Goal: Check status: Check status

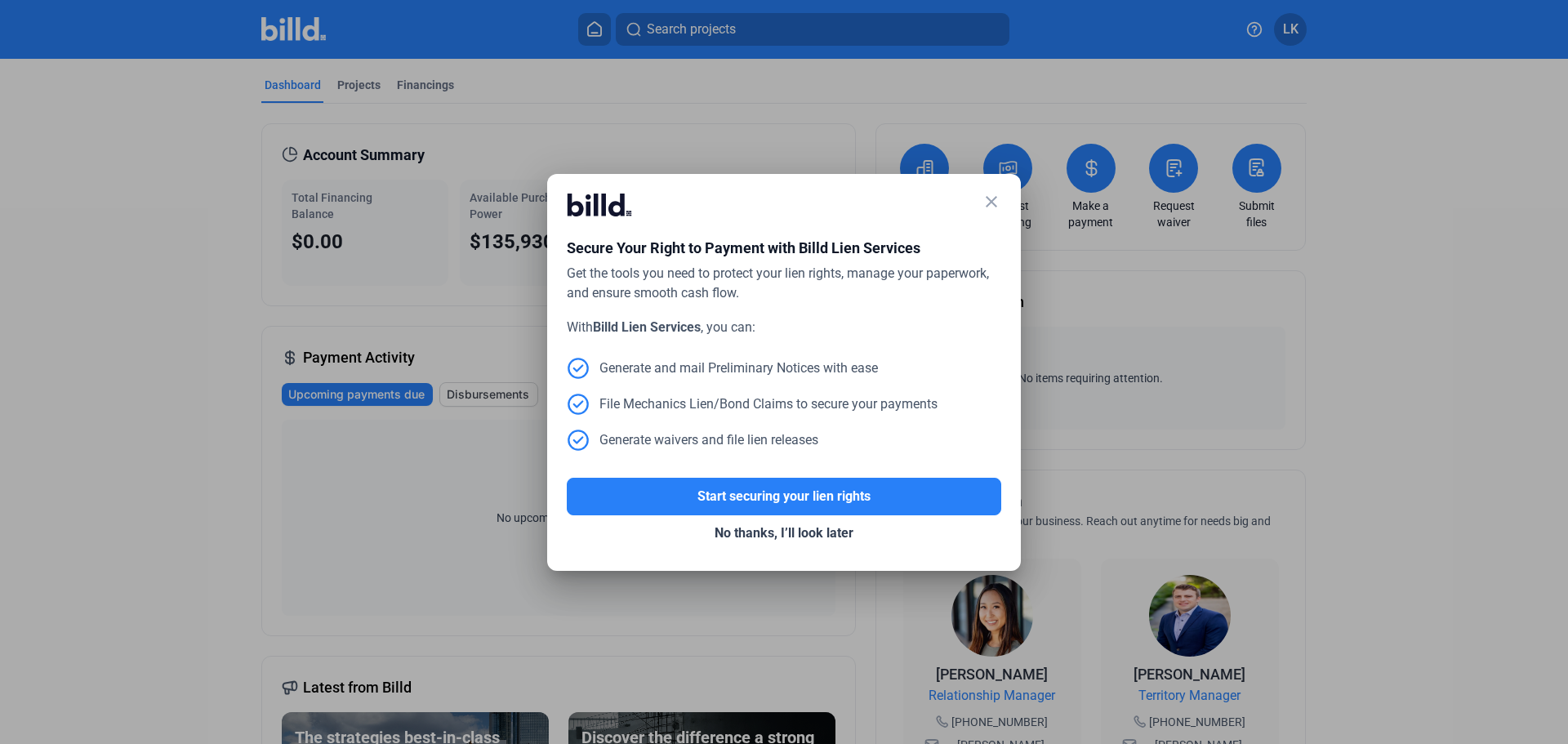
click at [988, 204] on mat-icon "close" at bounding box center [990, 202] width 20 height 20
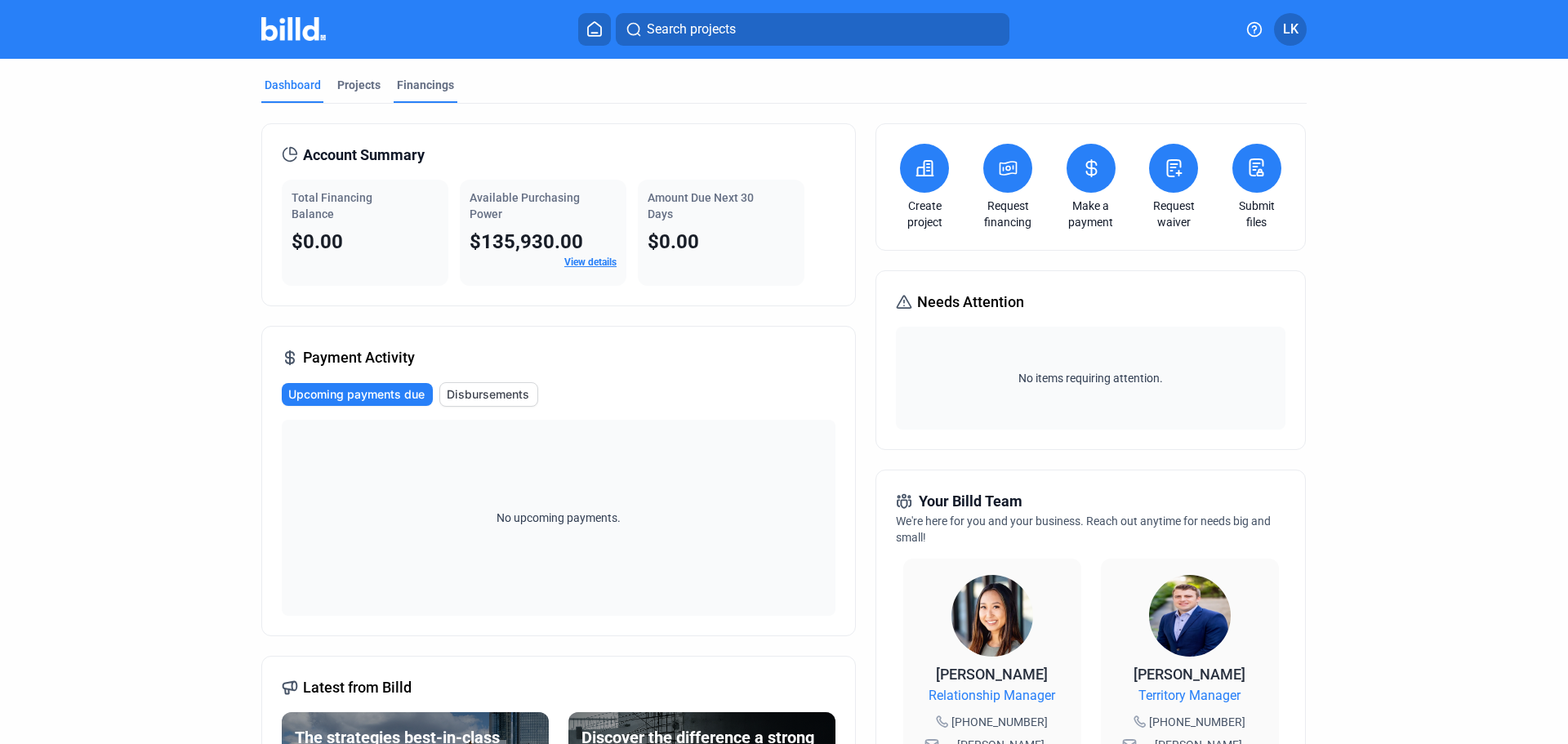
click at [420, 91] on div "Financings" at bounding box center [425, 85] width 57 height 16
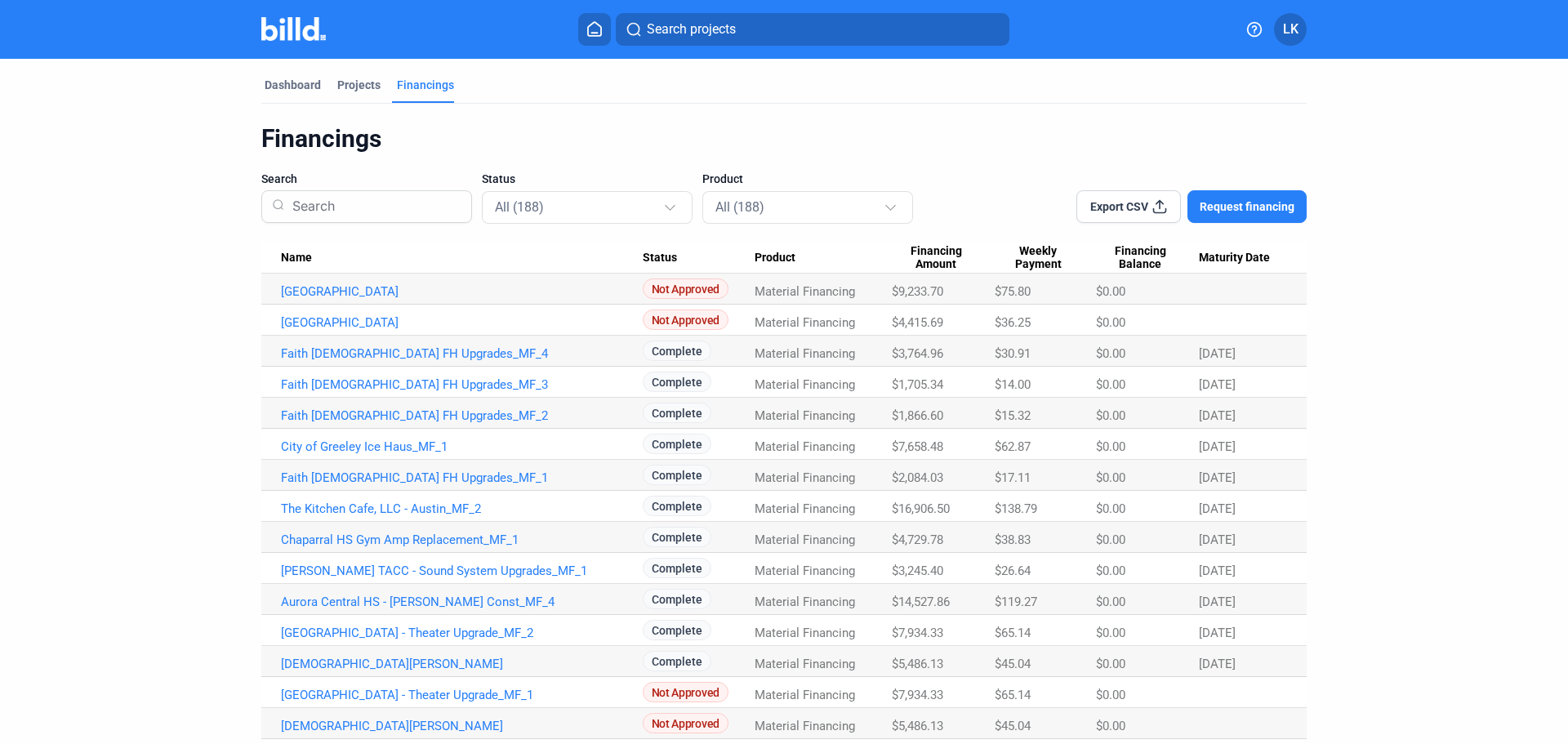
drag, startPoint x: 707, startPoint y: 48, endPoint x: 702, endPoint y: 32, distance: 16.8
click at [705, 43] on mat-toolbar "Search projects LK" at bounding box center [784, 29] width 1568 height 59
click at [702, 31] on span "Search projects" at bounding box center [692, 29] width 89 height 20
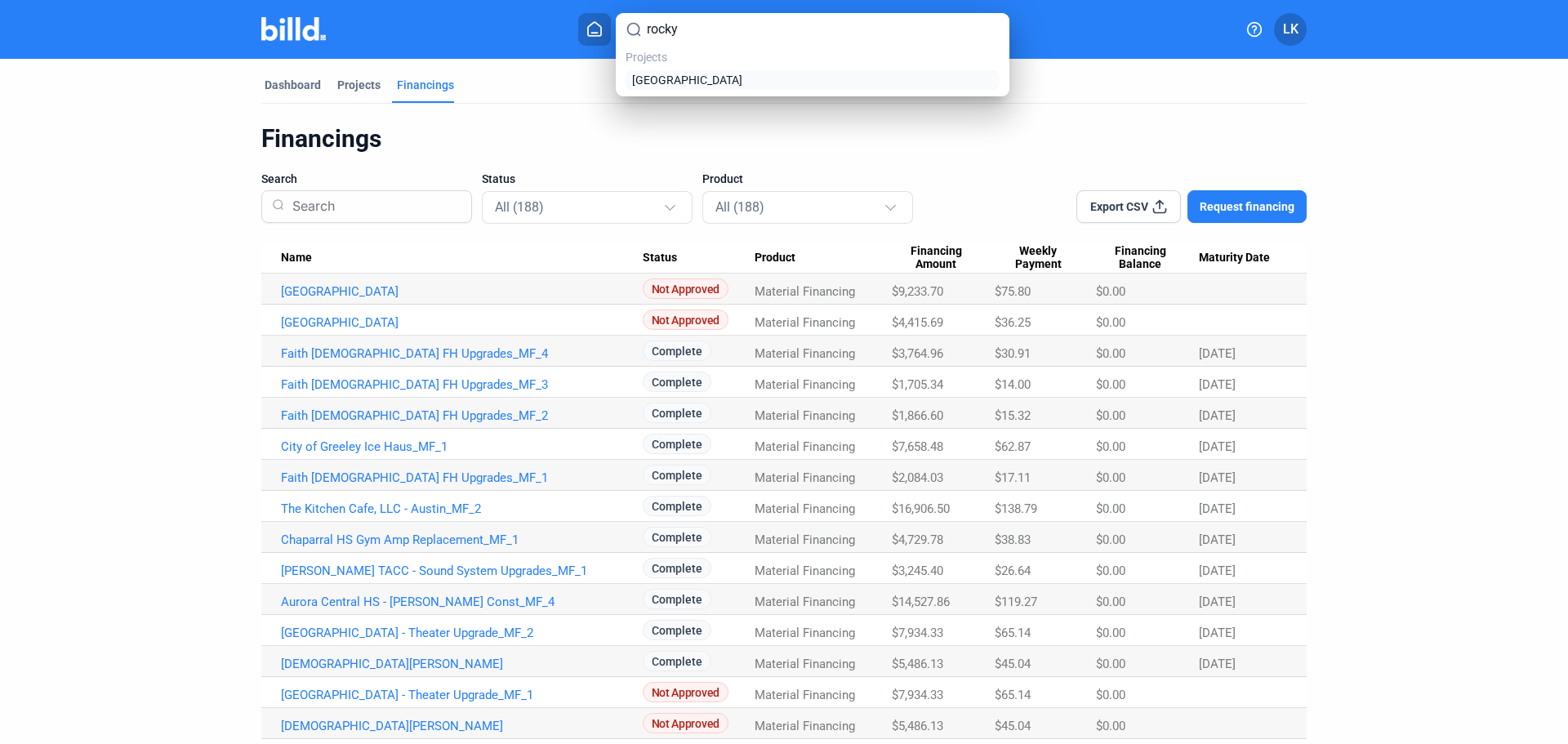
type input "rocky"
click at [696, 85] on span "[GEOGRAPHIC_DATA]" at bounding box center [687, 80] width 110 height 16
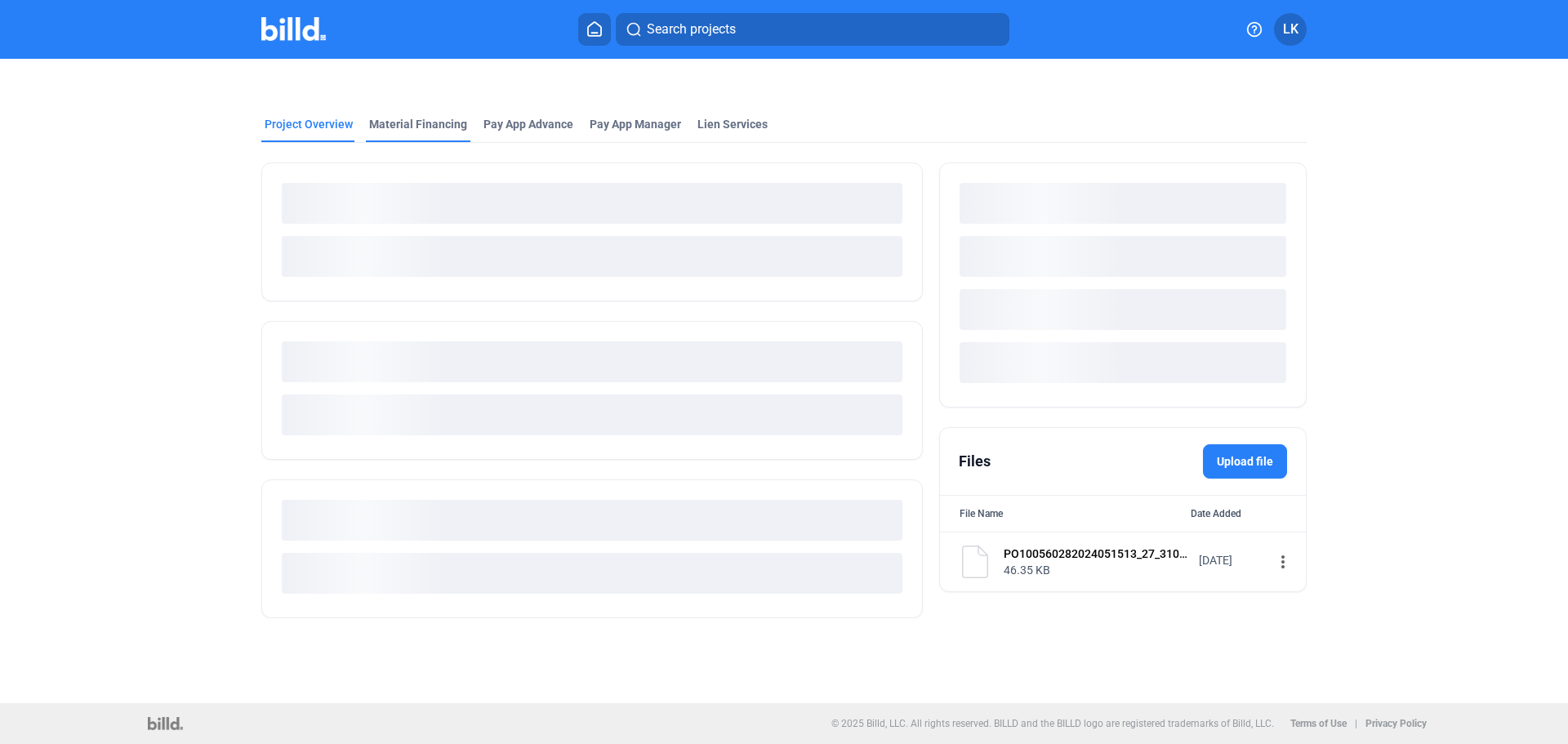
click at [423, 125] on div "Material Financing" at bounding box center [418, 124] width 98 height 16
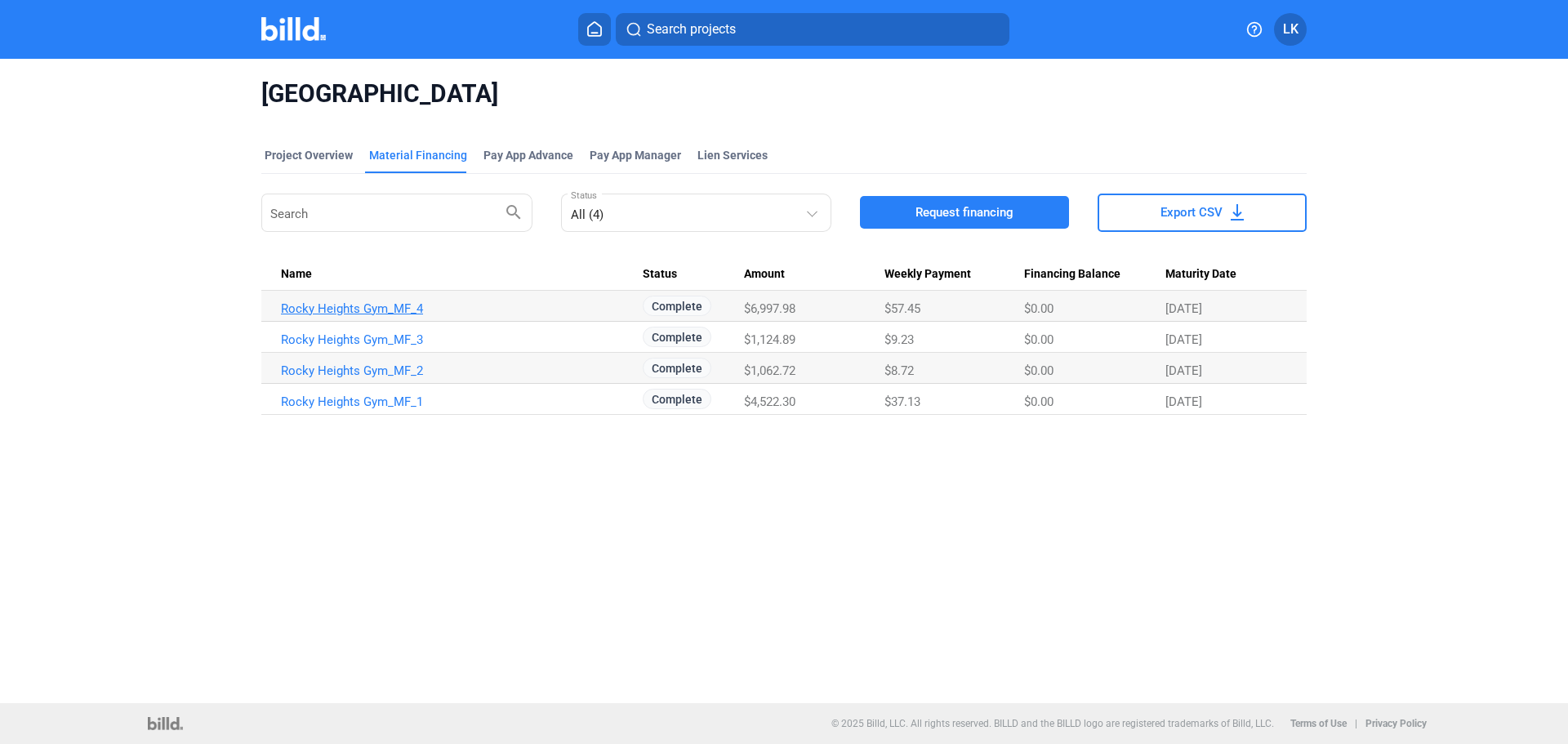
click at [381, 314] on link "Rocky Heights Gym_MF_4" at bounding box center [461, 308] width 362 height 14
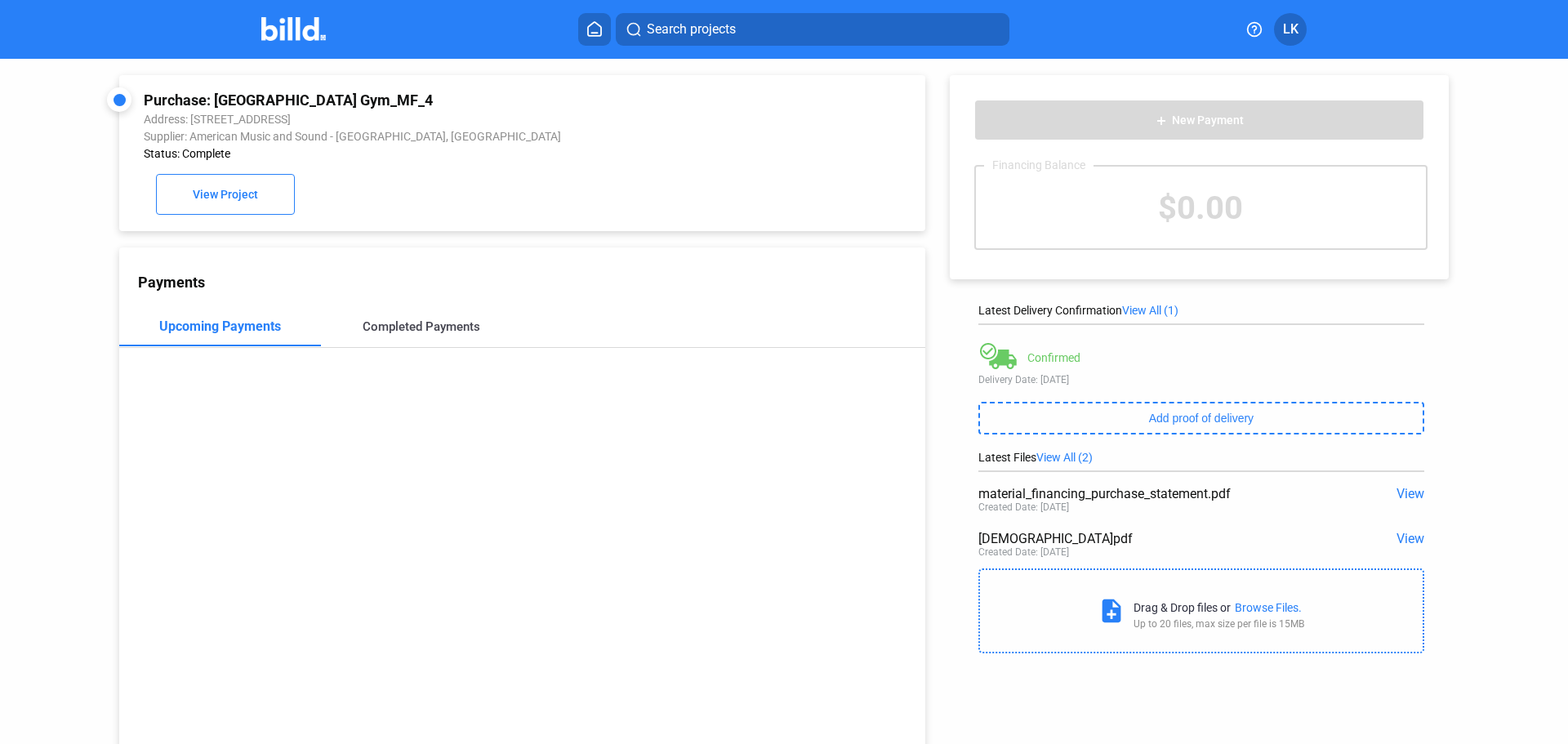
click at [411, 325] on div "Completed Payments" at bounding box center [421, 326] width 118 height 14
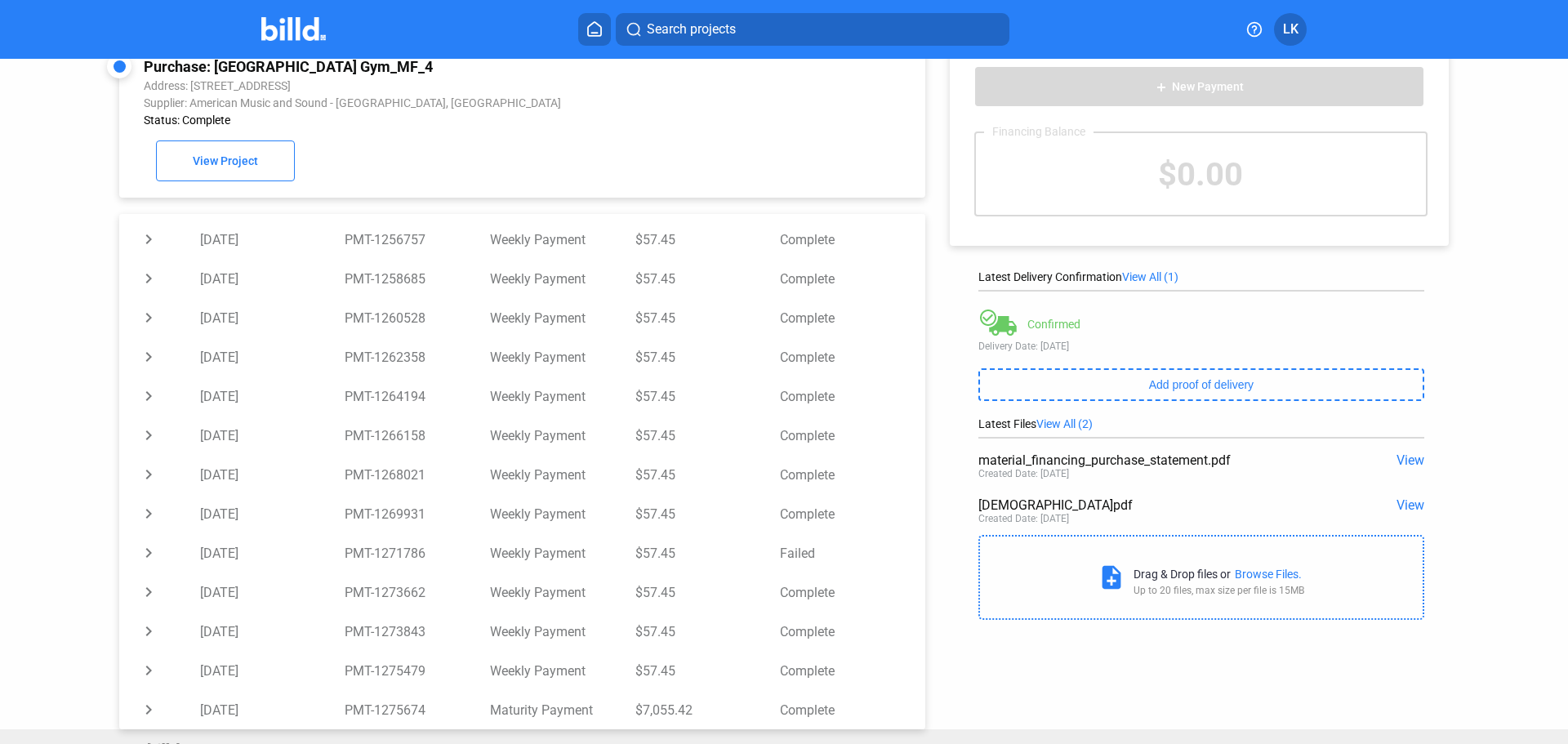
scroll to position [63, 0]
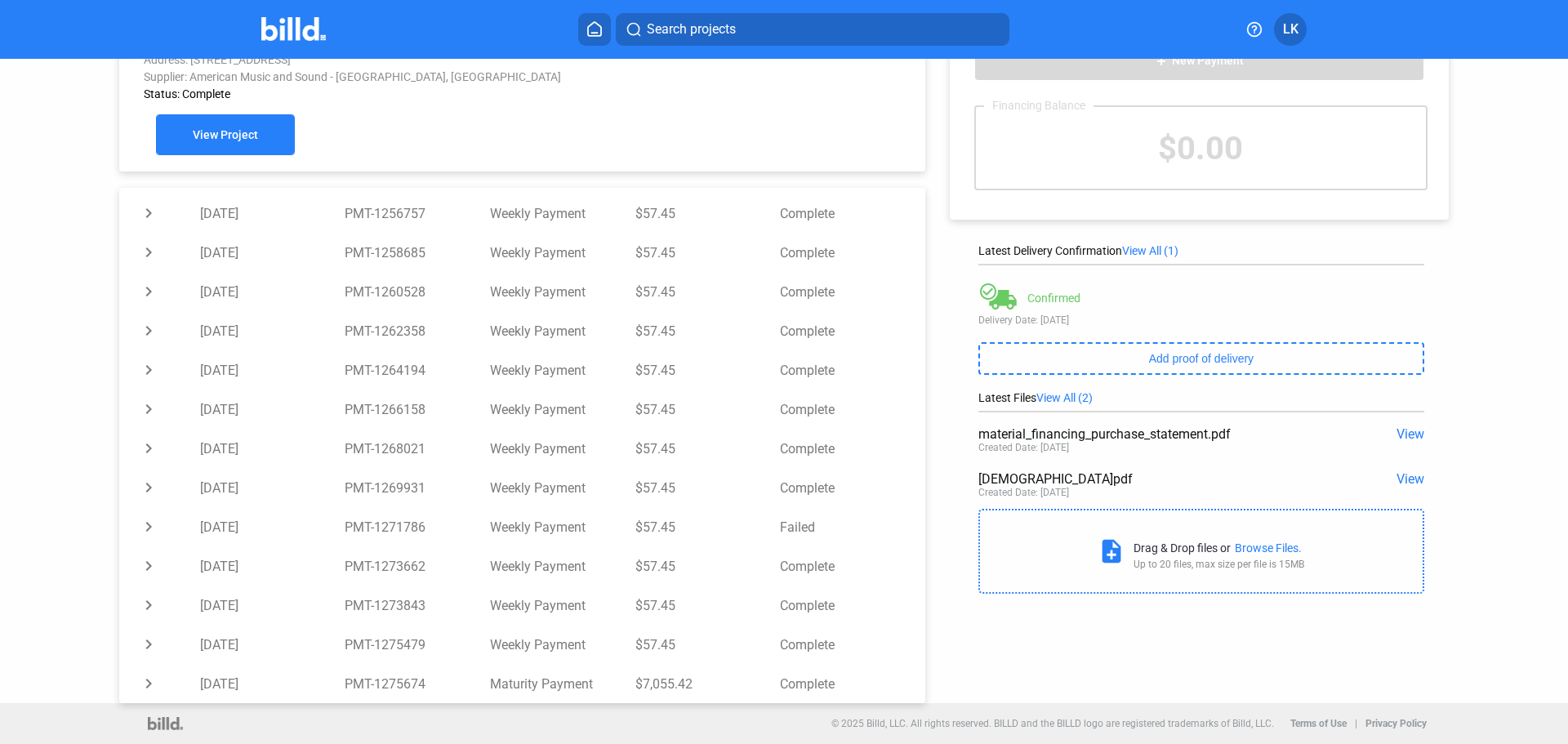
click at [271, 132] on button "View Project" at bounding box center [225, 134] width 139 height 41
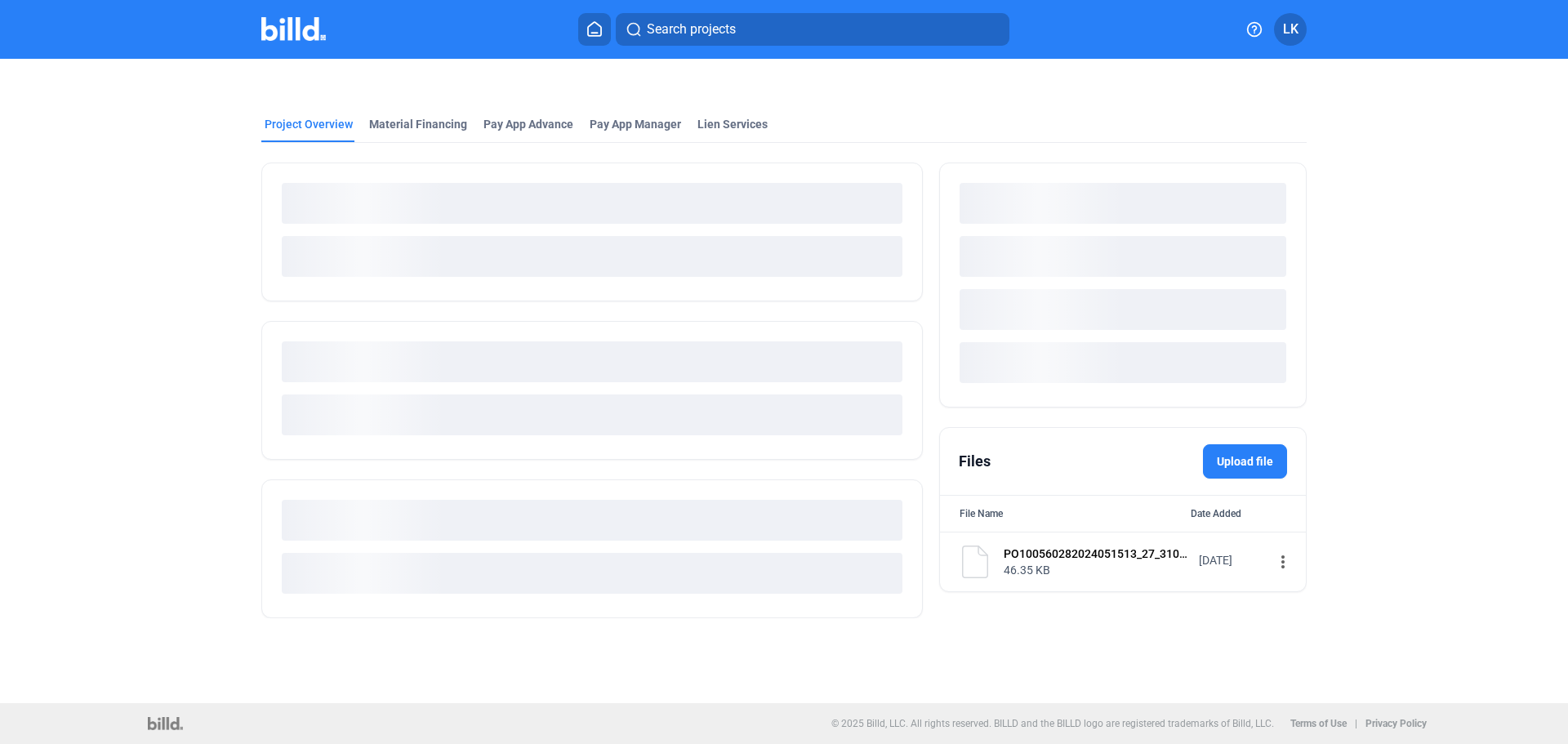
click at [424, 98] on div at bounding box center [784, 78] width 1045 height 39
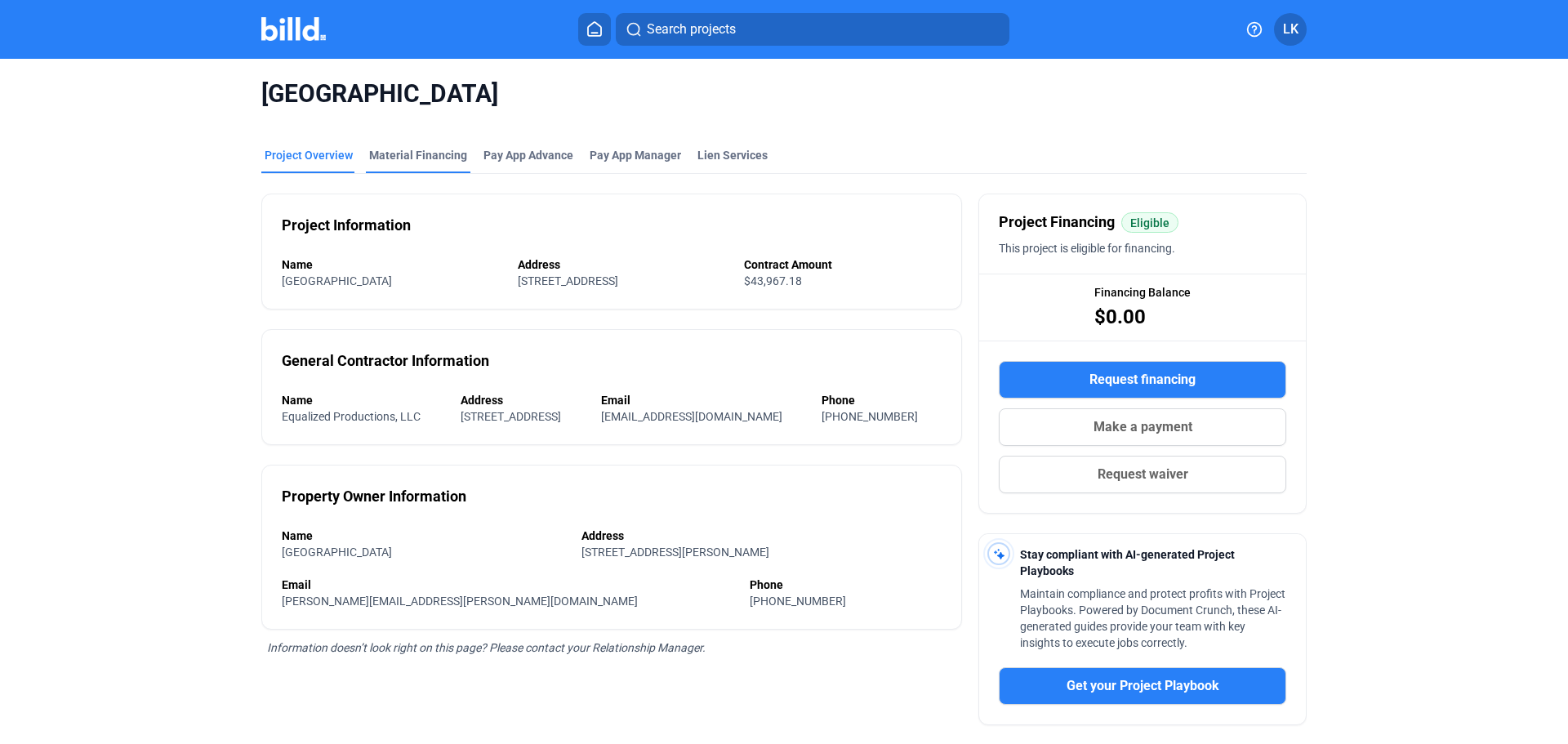
click at [433, 147] on div "Material Financing" at bounding box center [418, 154] width 98 height 16
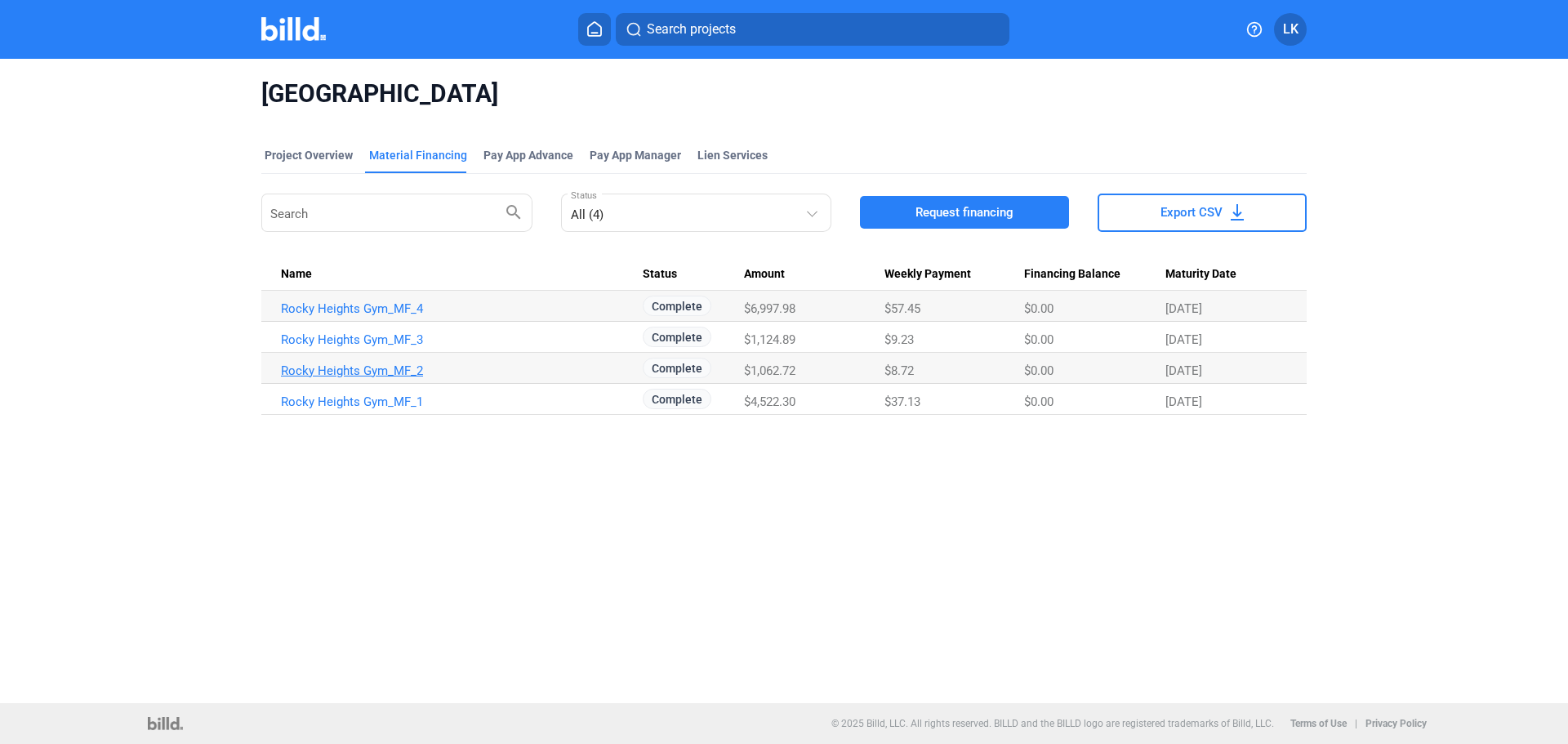
click at [363, 373] on link "Rocky Heights Gym_MF_2" at bounding box center [461, 370] width 362 height 14
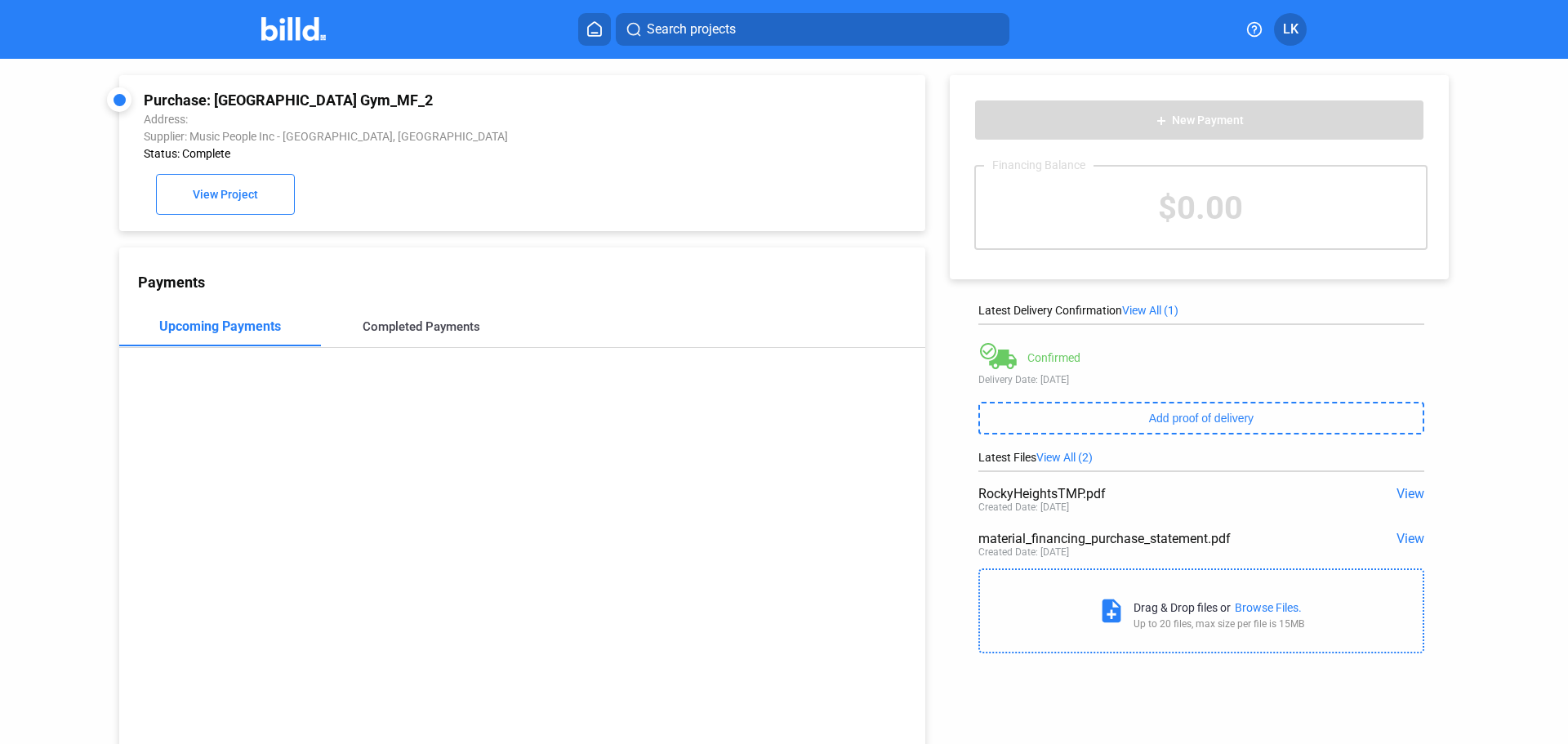
click at [412, 341] on div "Completed Payments" at bounding box center [421, 326] width 202 height 39
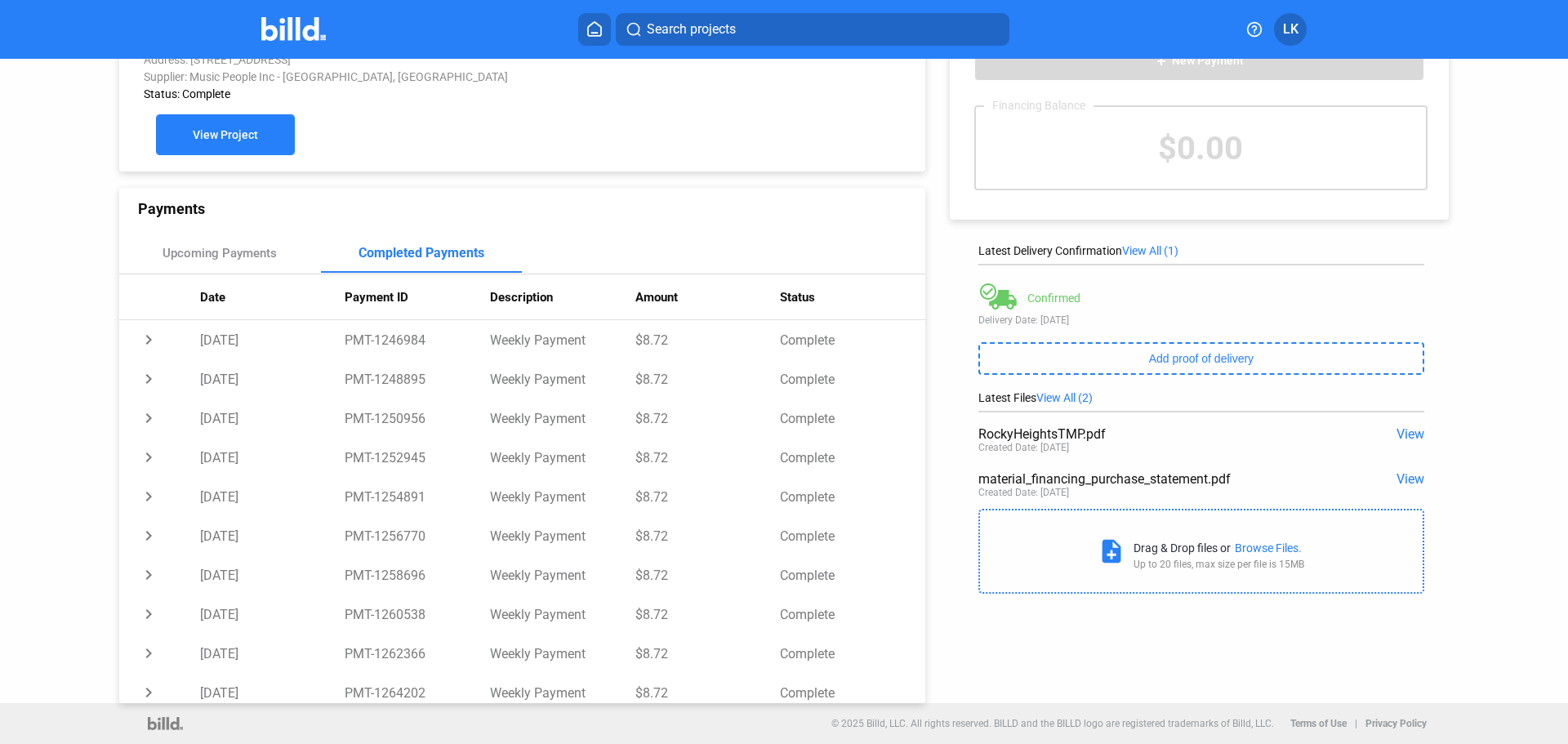
scroll to position [10, 0]
click at [232, 133] on span "View Project" at bounding box center [225, 136] width 66 height 13
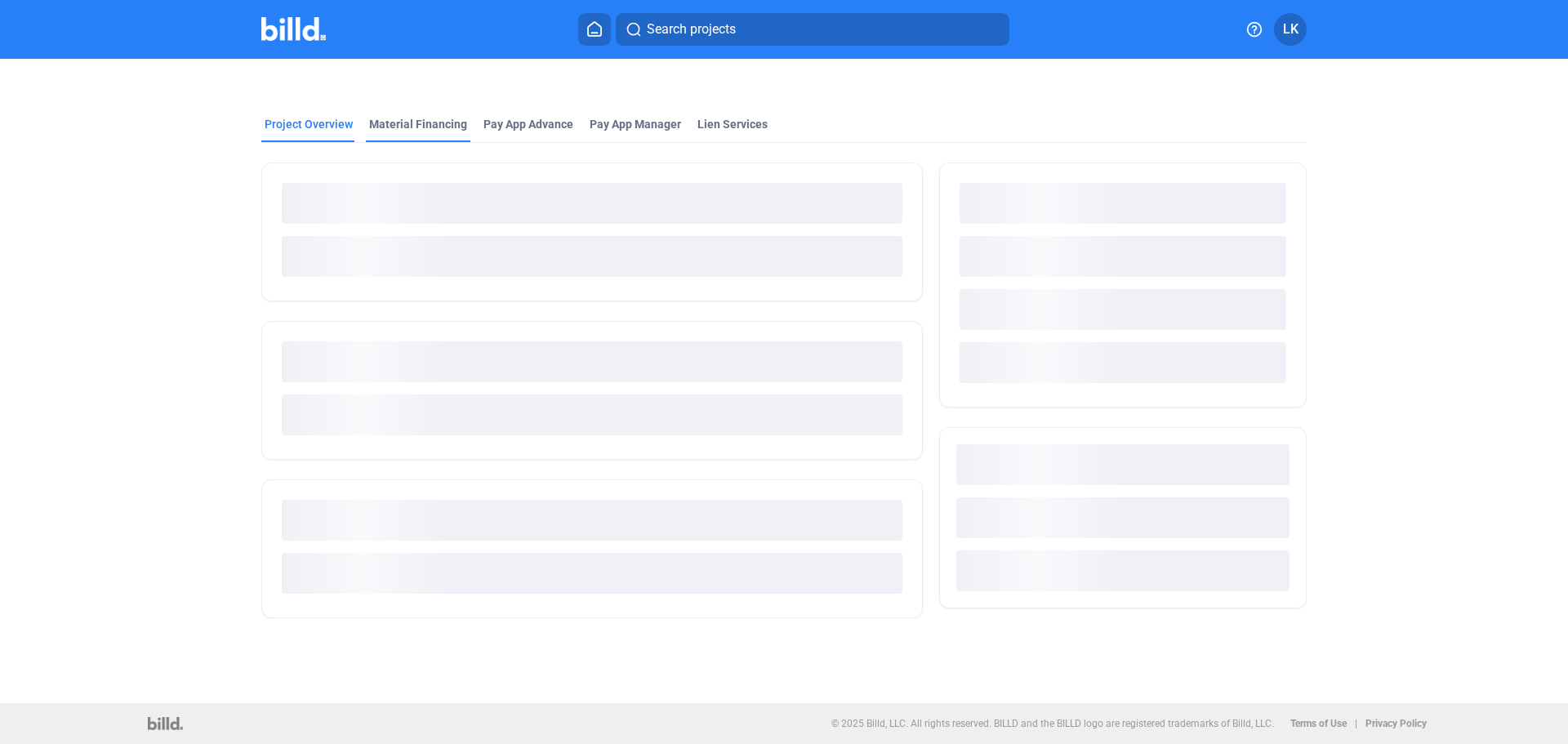
click at [407, 127] on div "Material Financing" at bounding box center [418, 124] width 98 height 16
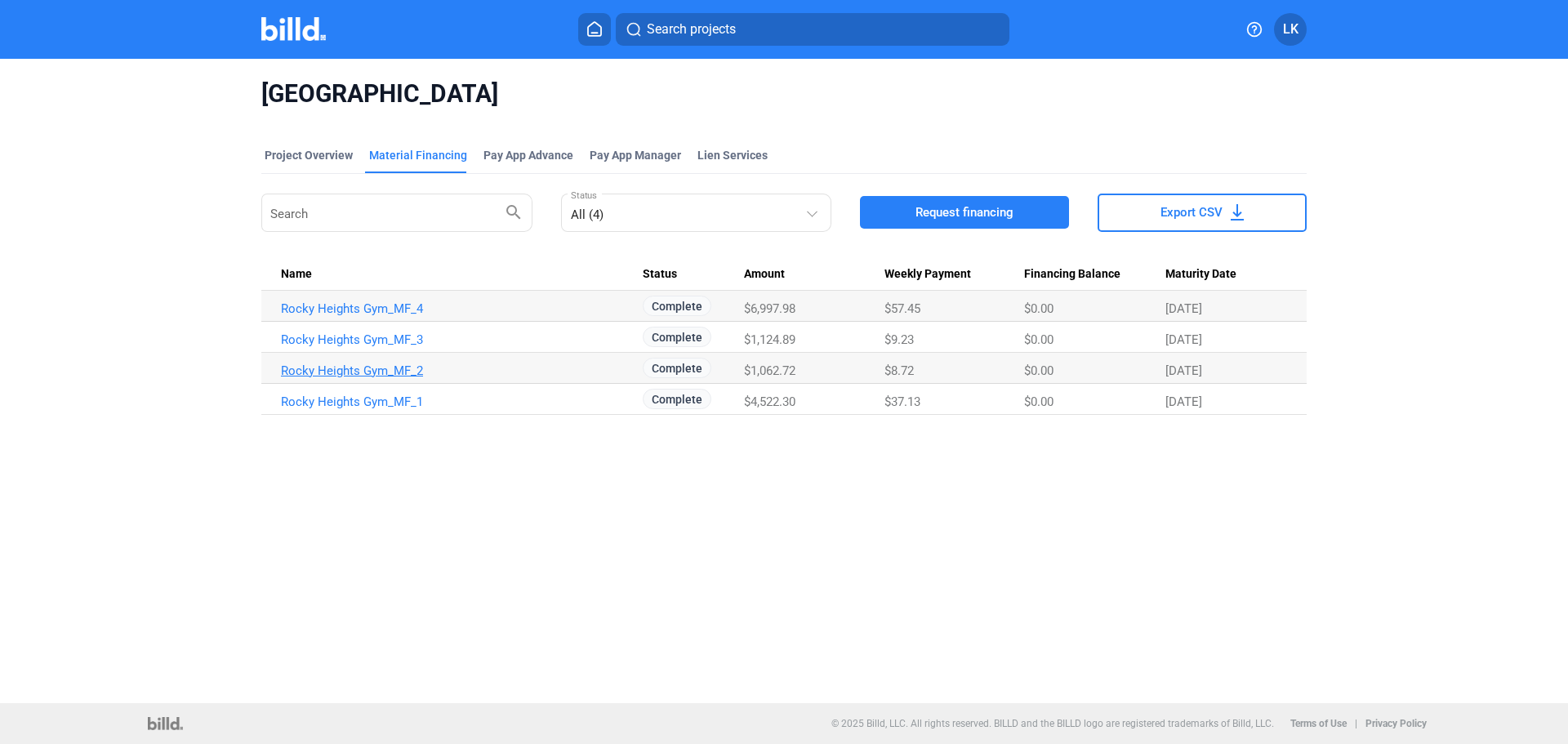
click at [375, 372] on link "Rocky Heights Gym_MF_2" at bounding box center [461, 370] width 362 height 14
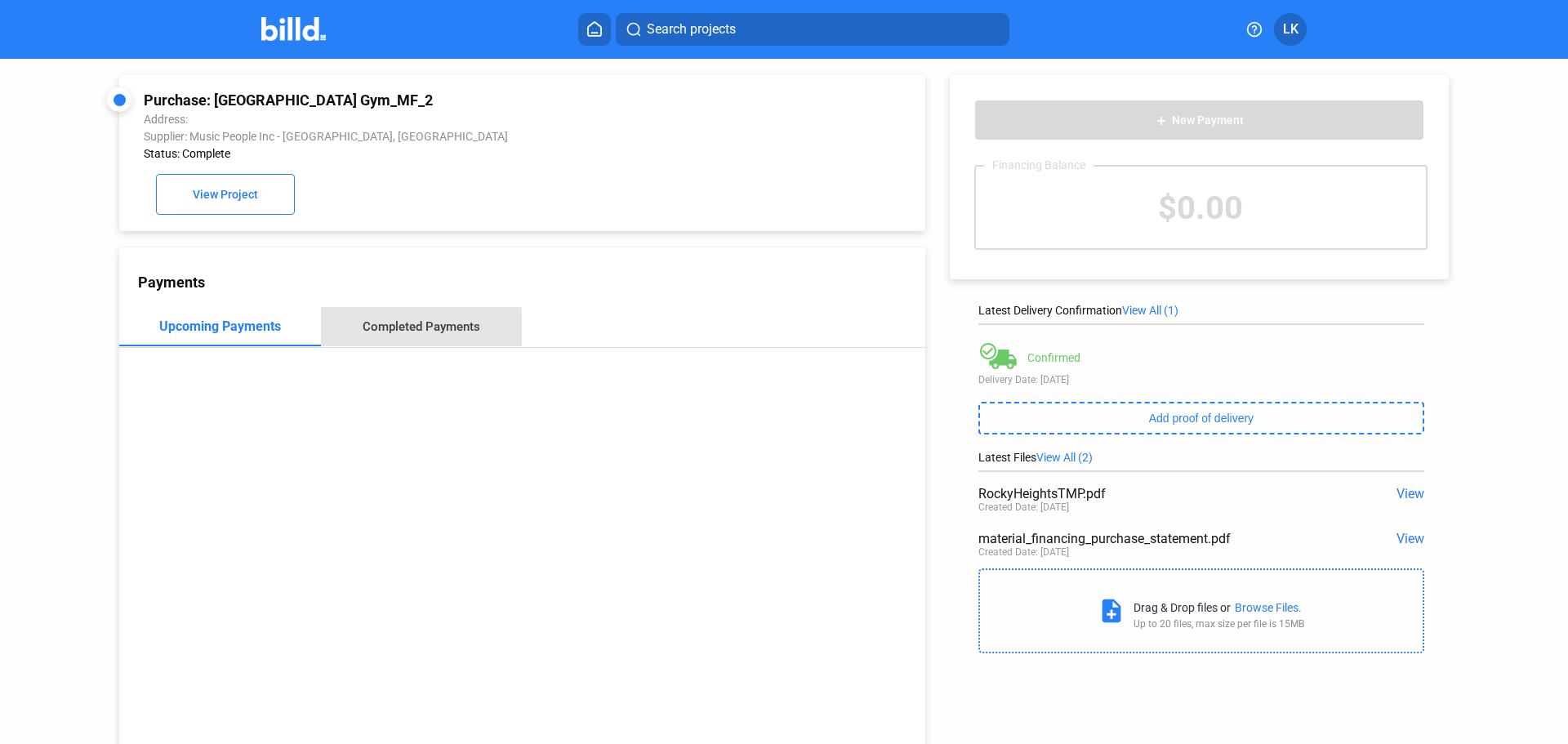
click at [391, 334] on div "Completed Payments" at bounding box center [421, 326] width 118 height 14
